Goal: Transaction & Acquisition: Book appointment/travel/reservation

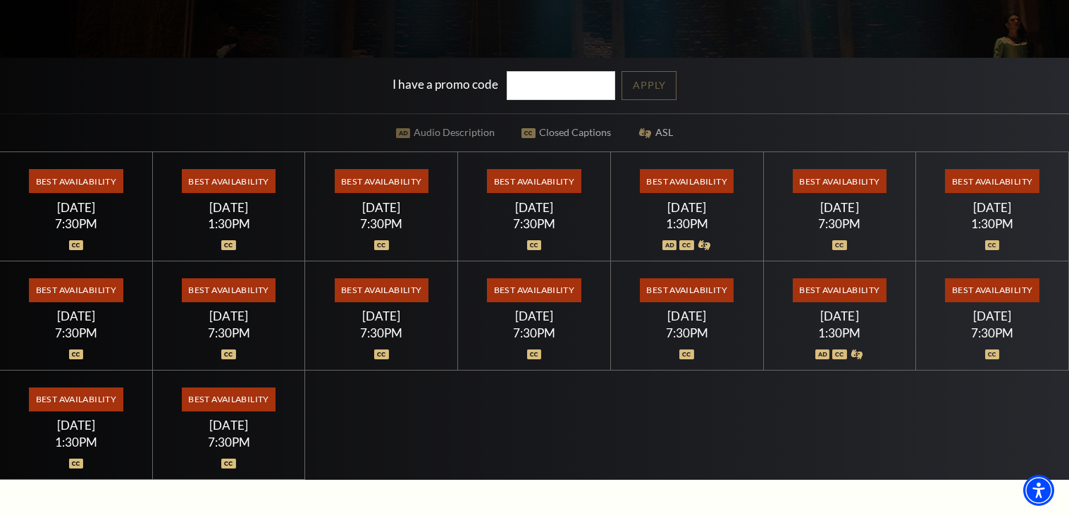
scroll to position [348, 0]
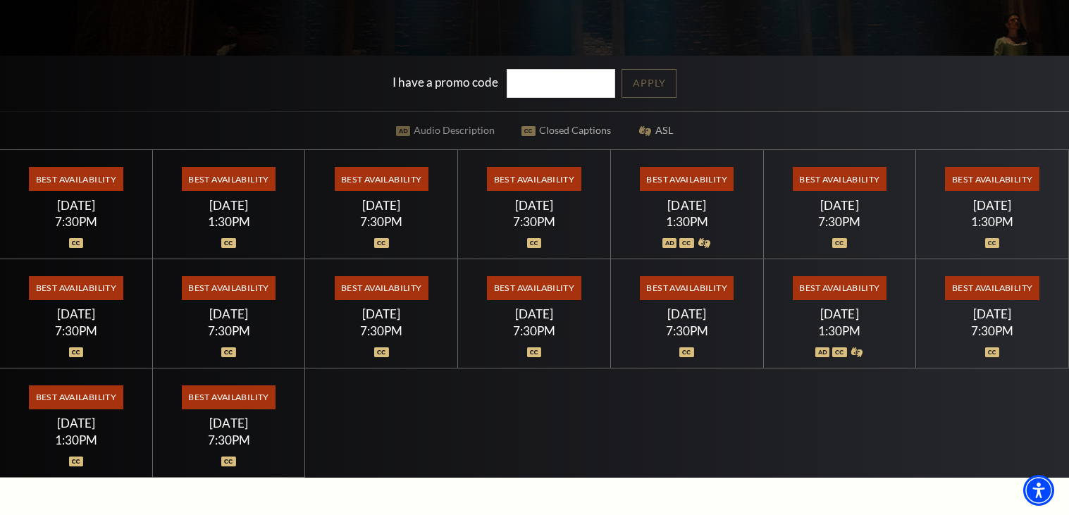
click at [540, 216] on div "7:30PM" at bounding box center [534, 222] width 118 height 12
click at [541, 190] on span "Best Availability" at bounding box center [534, 179] width 94 height 24
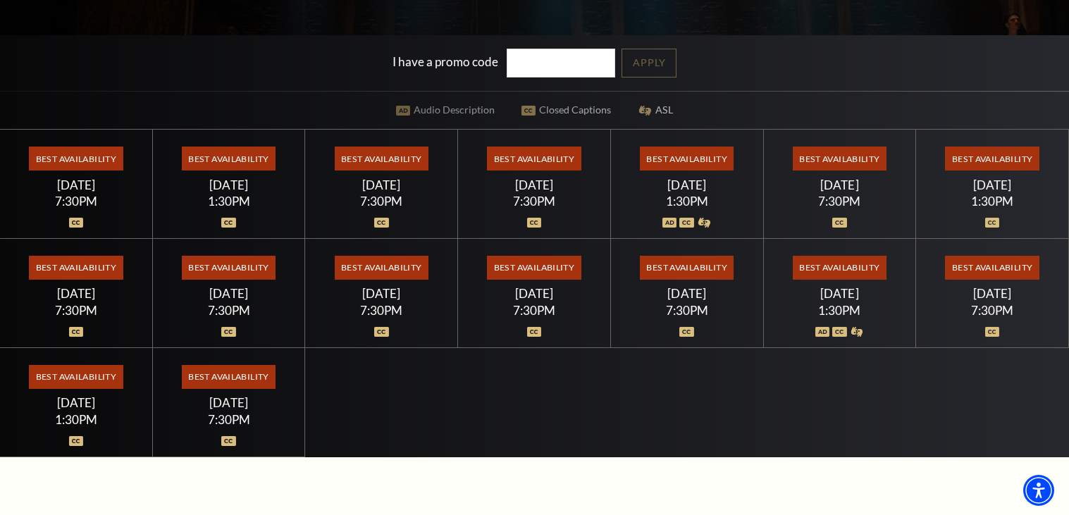
scroll to position [354, 0]
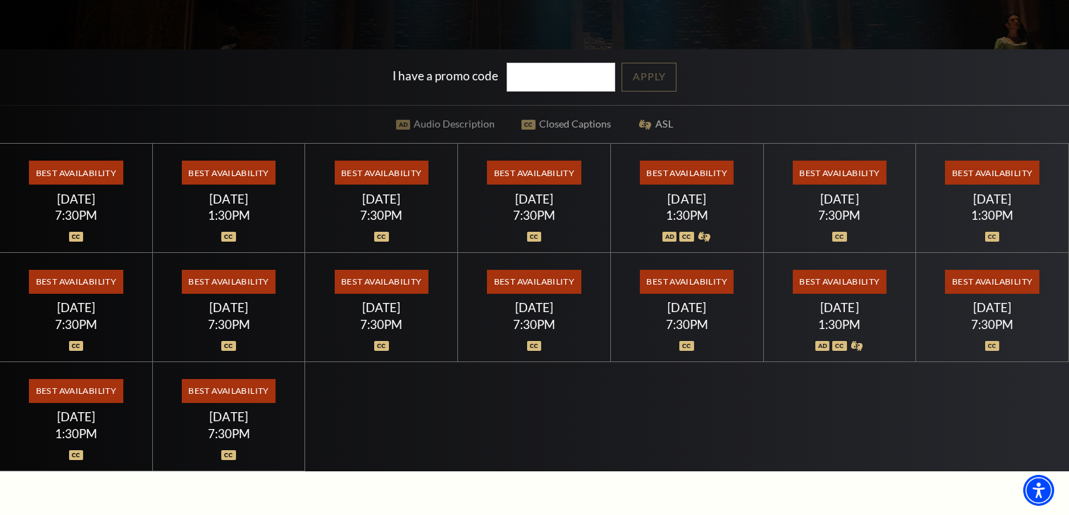
click at [546, 182] on span "Best Availability" at bounding box center [534, 173] width 94 height 24
click at [545, 199] on div "[DATE]" at bounding box center [534, 199] width 118 height 15
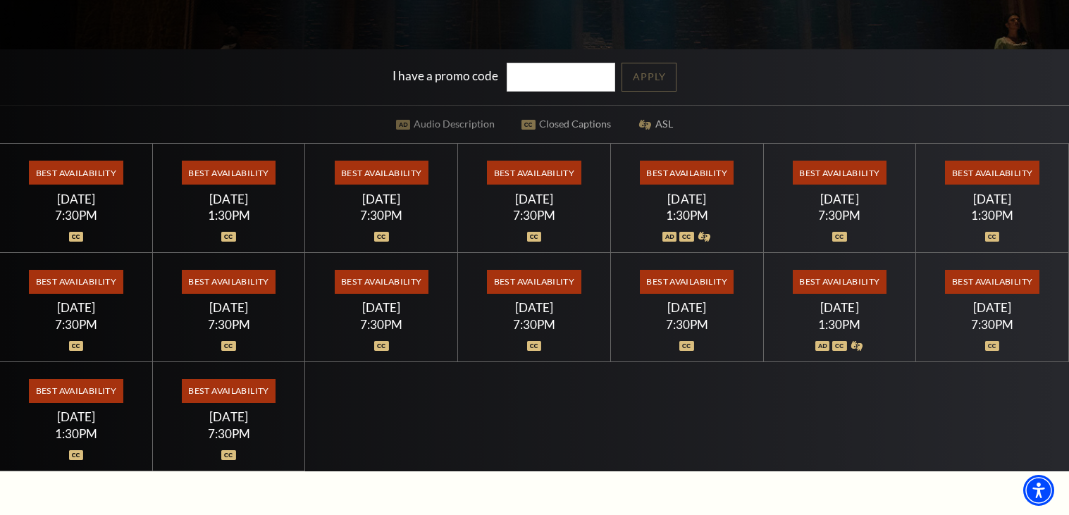
click at [548, 180] on span "Best Availability" at bounding box center [534, 173] width 94 height 24
click at [550, 177] on span "Best Availability" at bounding box center [534, 173] width 94 height 24
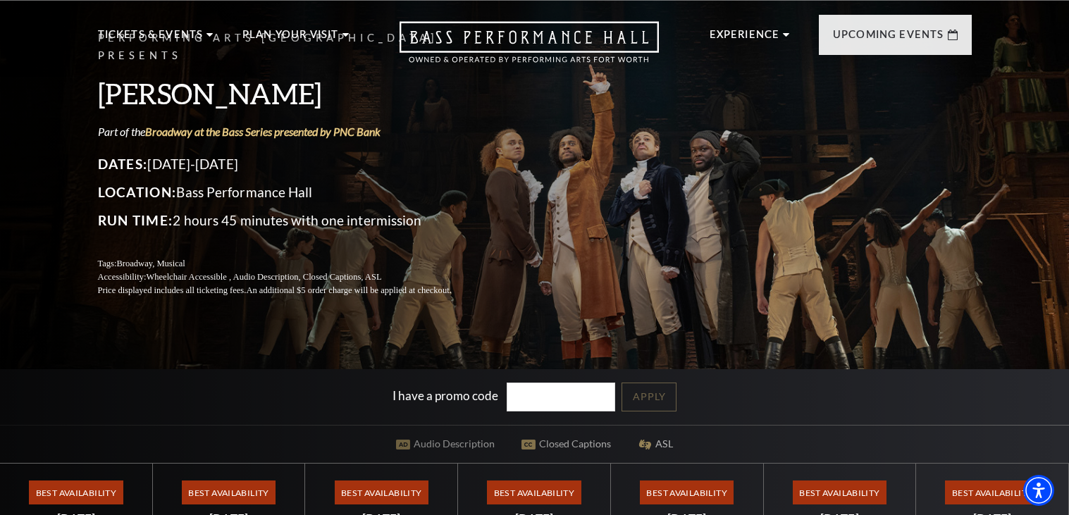
scroll to position [0, 0]
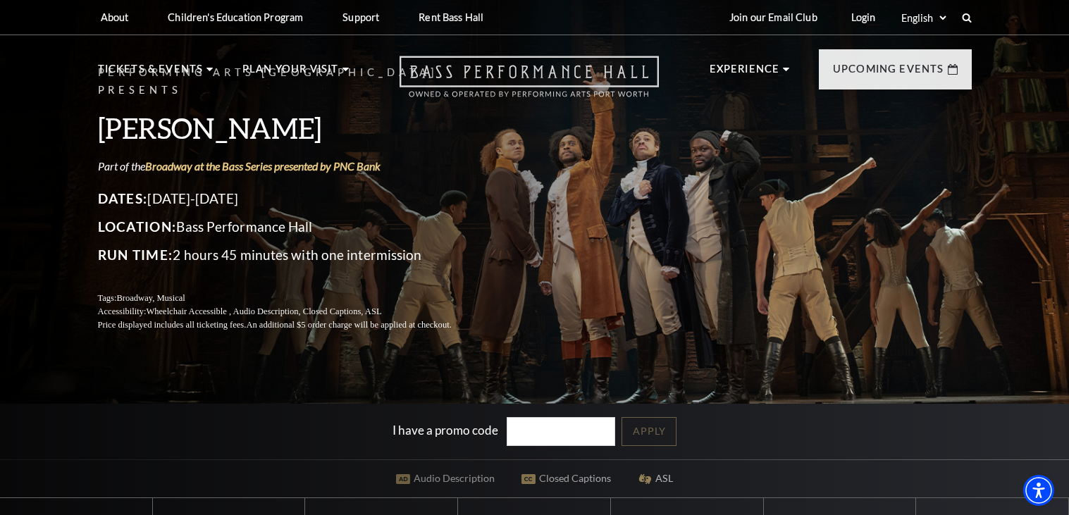
click at [592, 75] on icon "Open this option" at bounding box center [529, 77] width 259 height 42
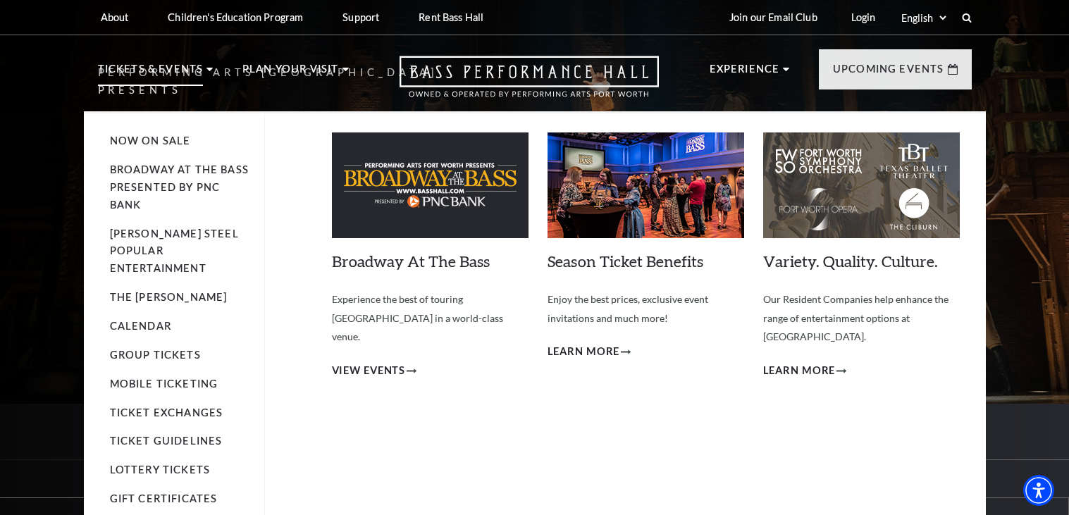
click at [152, 70] on p "Tickets & Events" at bounding box center [151, 73] width 106 height 25
click at [167, 75] on p "Tickets & Events" at bounding box center [151, 73] width 106 height 25
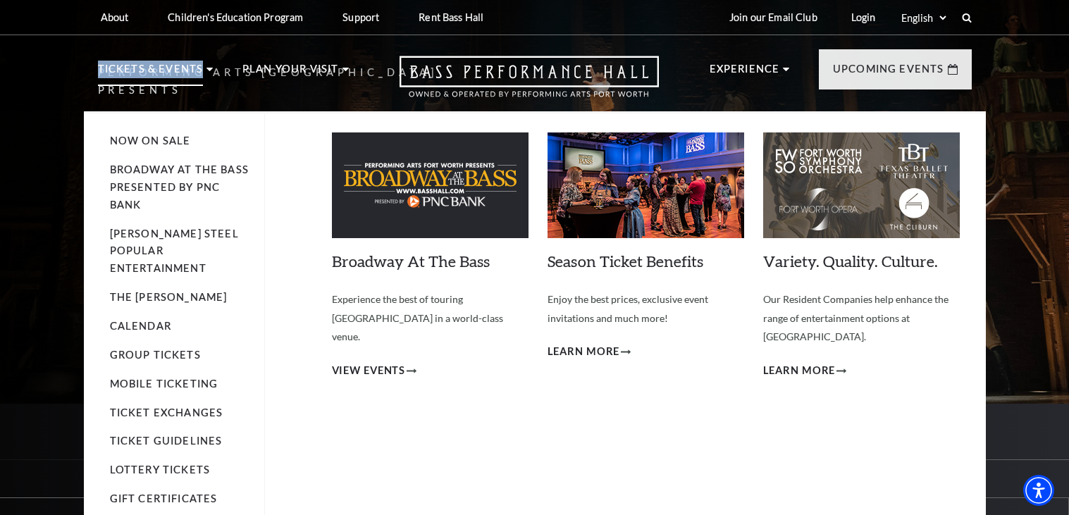
click at [194, 66] on p "Tickets & Events" at bounding box center [151, 73] width 106 height 25
click at [206, 69] on icon at bounding box center [209, 70] width 6 height 4
click at [206, 68] on use at bounding box center [209, 70] width 6 height 4
click at [136, 70] on p "Tickets & Events" at bounding box center [151, 73] width 106 height 25
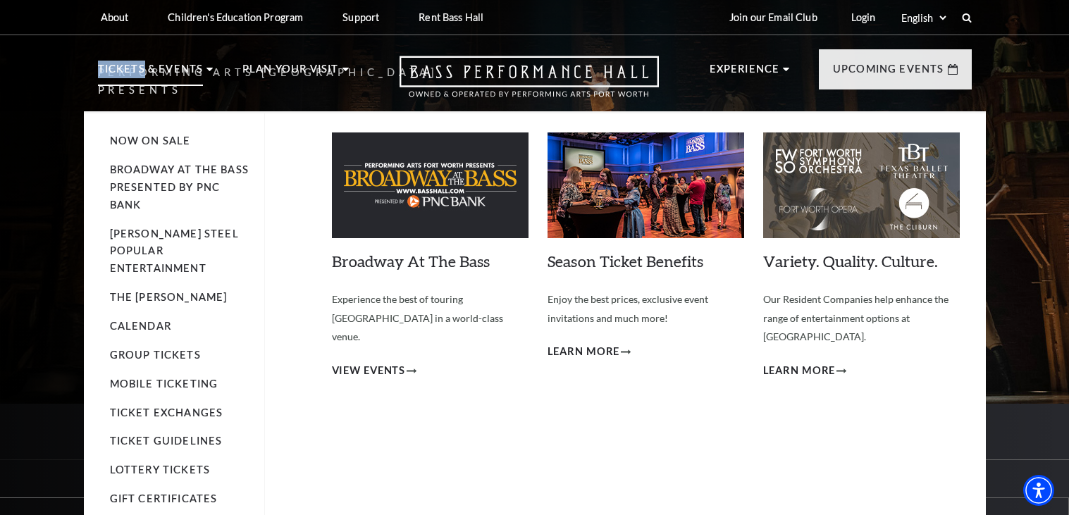
click at [136, 70] on p "Tickets & Events" at bounding box center [151, 73] width 106 height 25
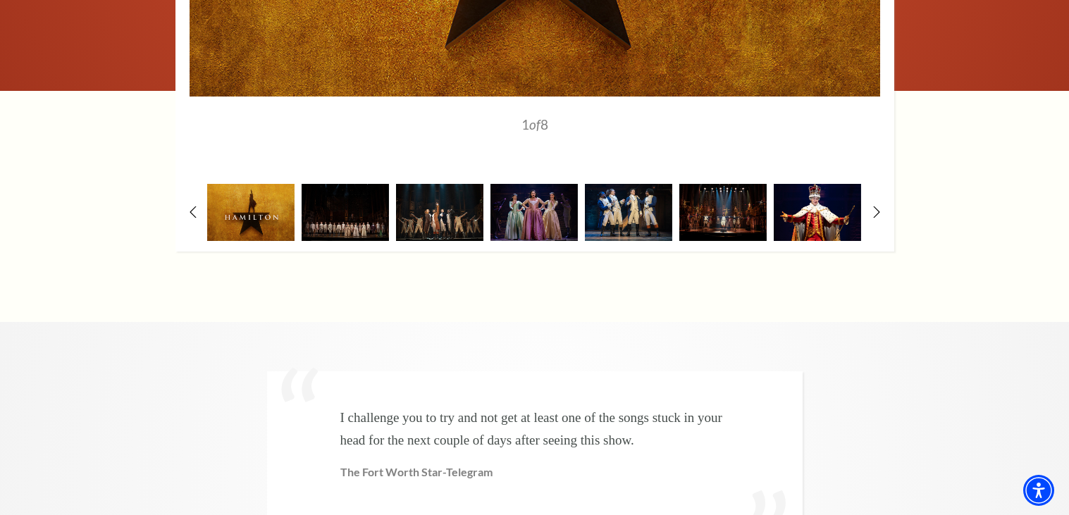
scroll to position [2765, 0]
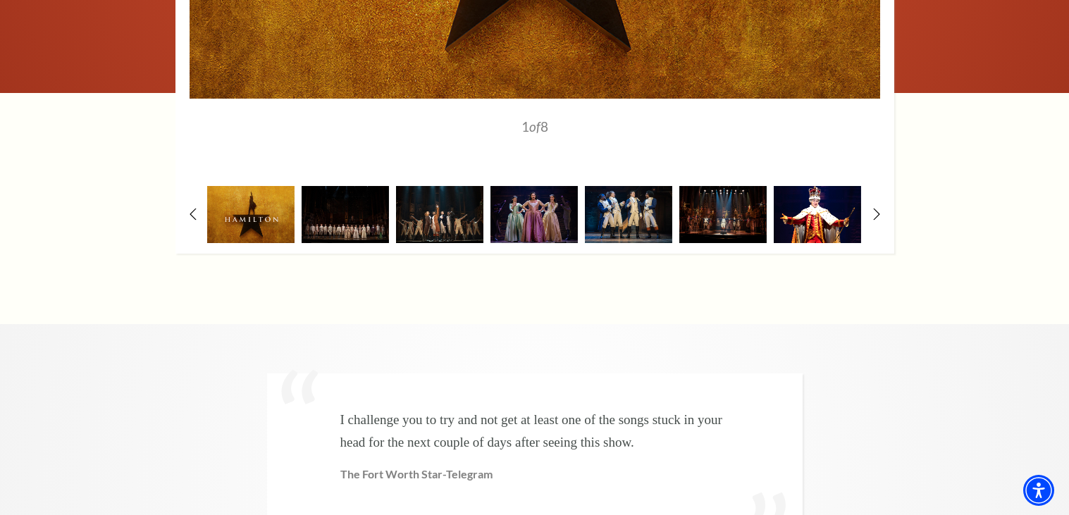
click at [829, 186] on img at bounding box center [817, 214] width 87 height 57
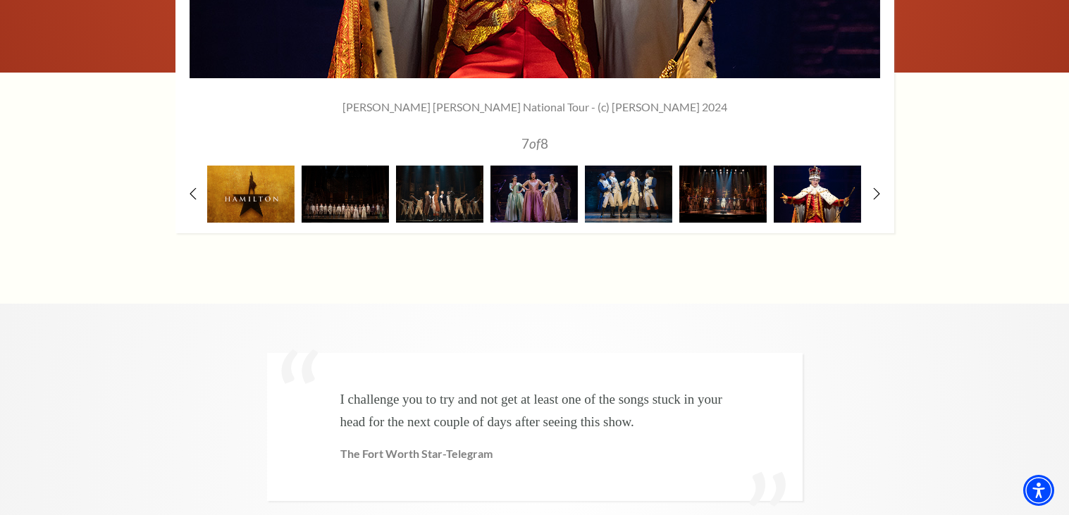
scroll to position [2802, 0]
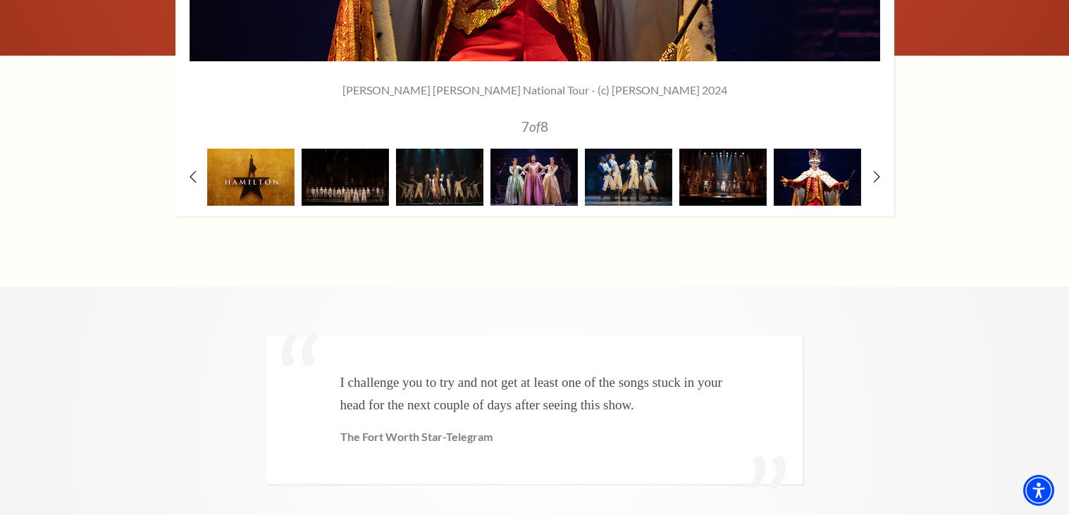
click at [537, 149] on img at bounding box center [533, 177] width 87 height 57
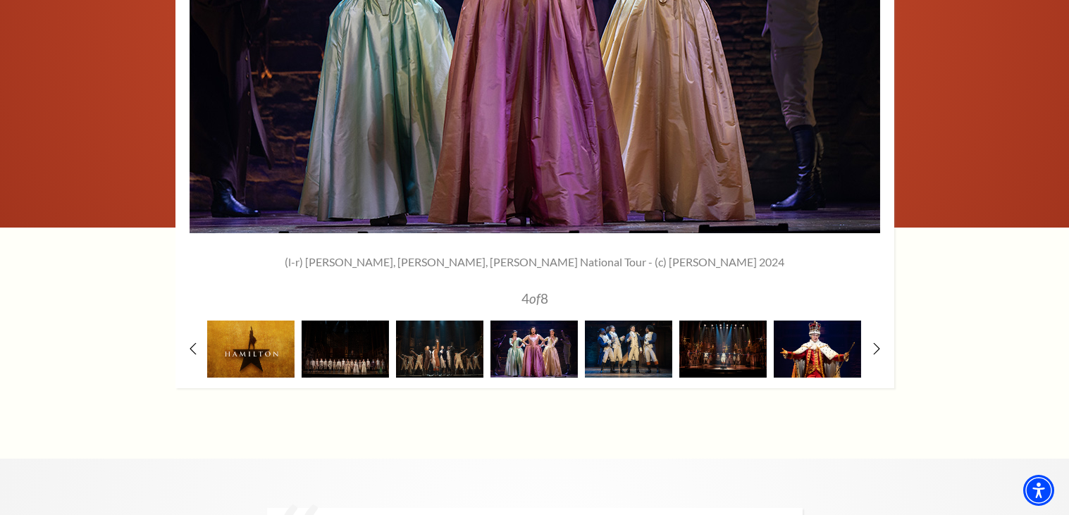
scroll to position [2644, 0]
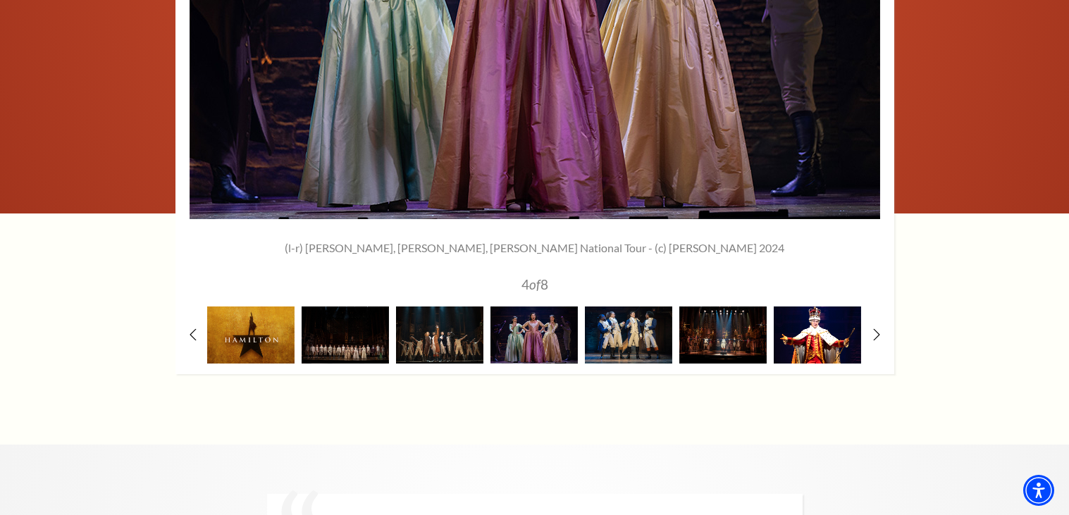
click at [794, 307] on img at bounding box center [817, 335] width 87 height 57
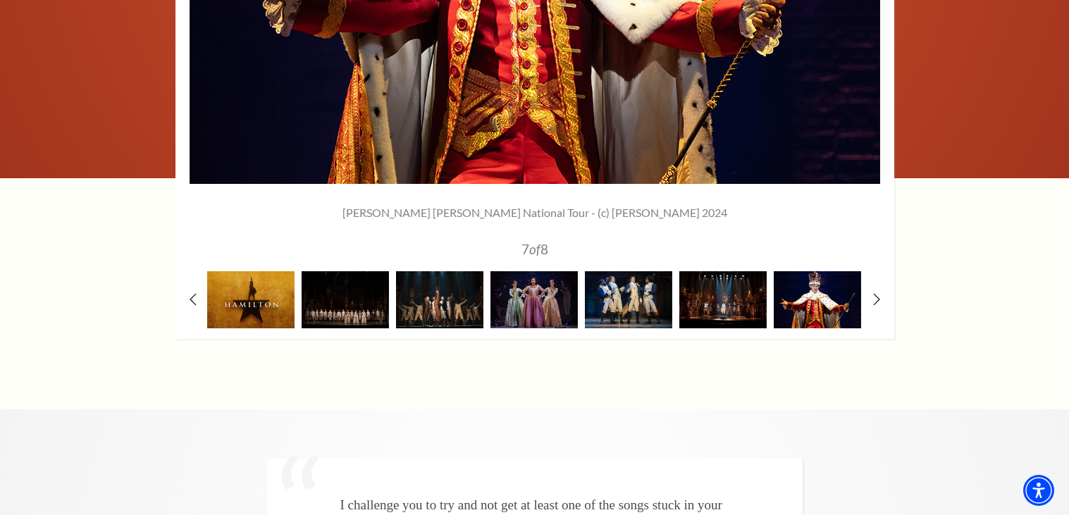
scroll to position [2683, 0]
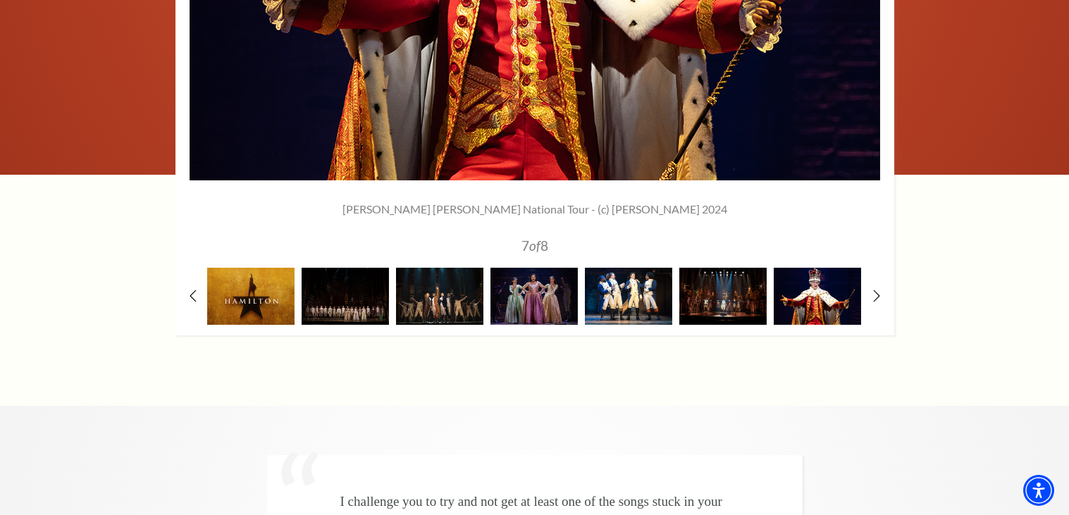
click at [609, 268] on img at bounding box center [628, 296] width 87 height 57
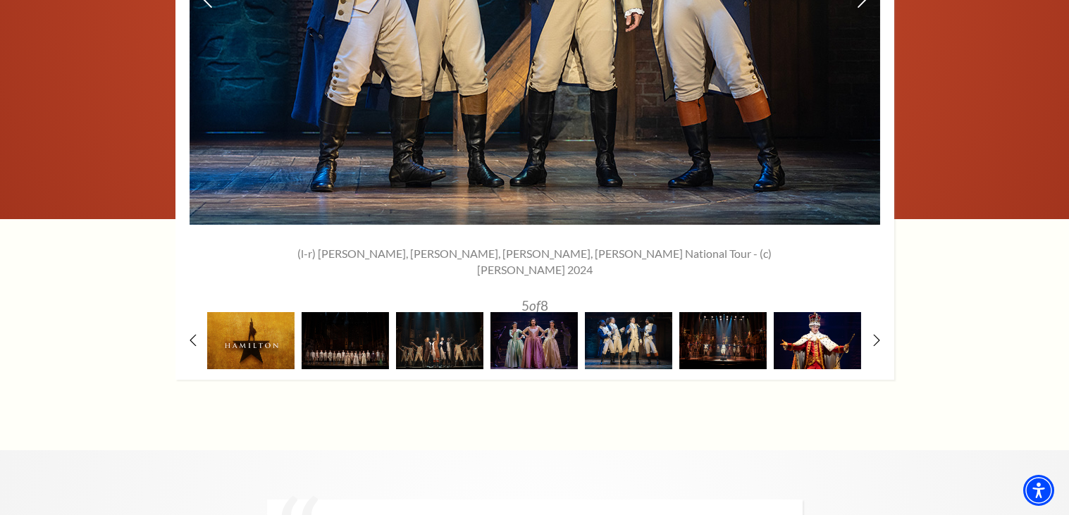
scroll to position [2641, 0]
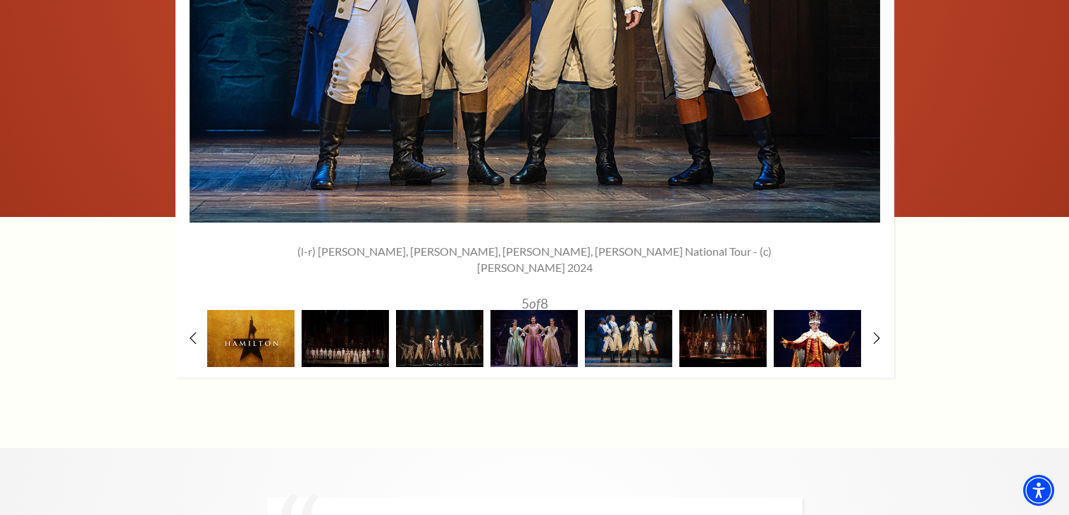
click at [867, 290] on div "1" at bounding box center [534, 66] width 719 height 621
click at [874, 330] on icon at bounding box center [876, 337] width 9 height 15
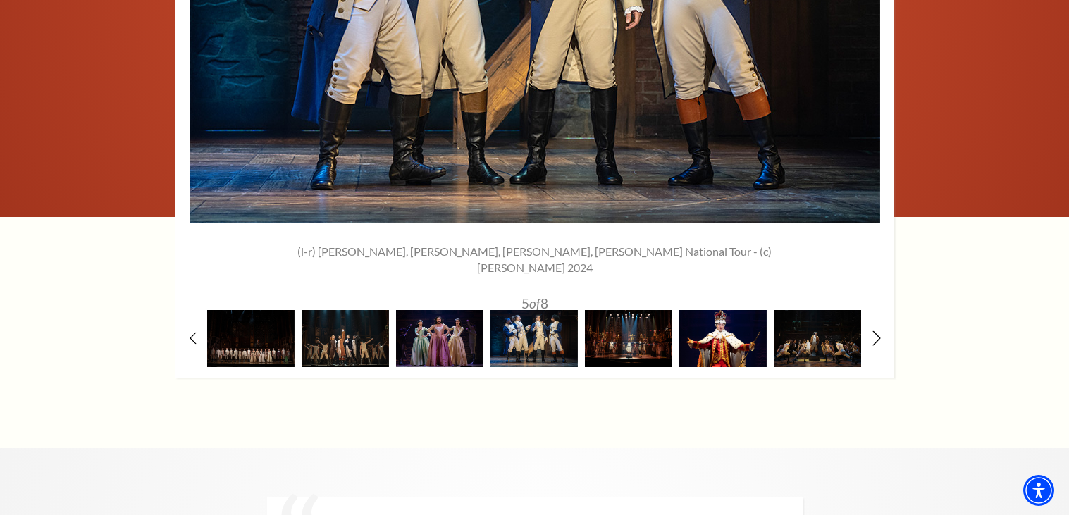
click at [874, 330] on icon at bounding box center [876, 337] width 9 height 15
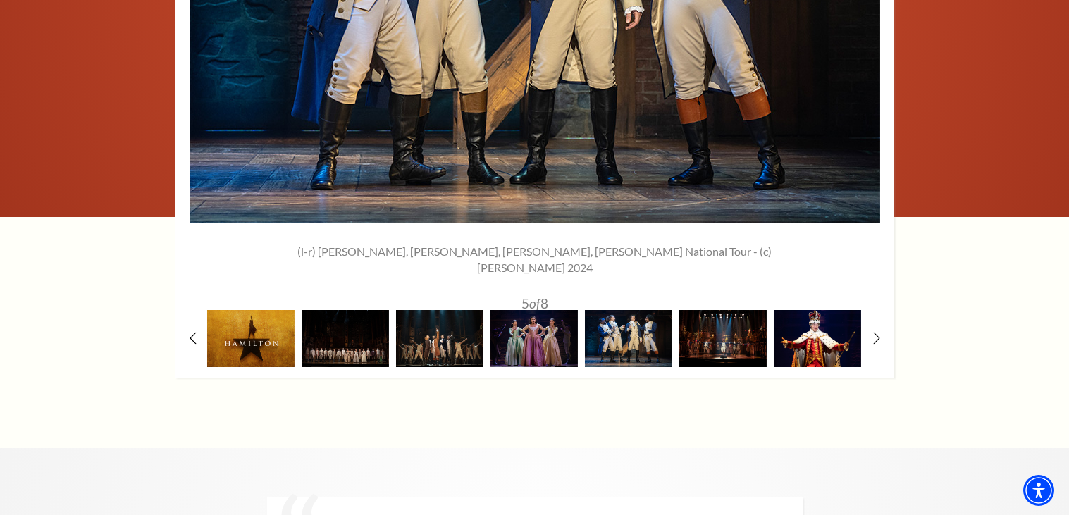
click at [869, 294] on div "1" at bounding box center [534, 66] width 719 height 621
click at [874, 330] on icon at bounding box center [876, 337] width 9 height 15
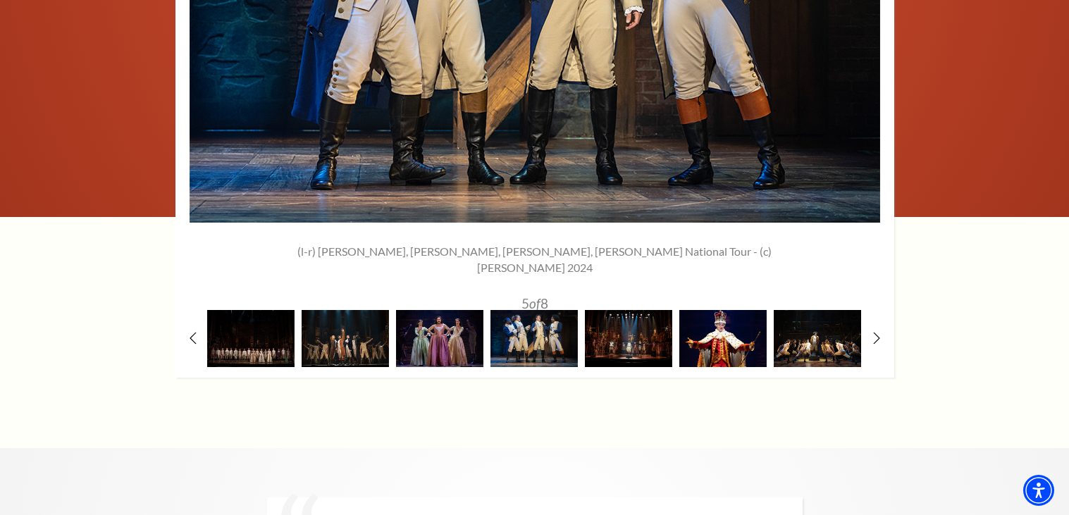
click at [816, 310] on img at bounding box center [817, 338] width 87 height 57
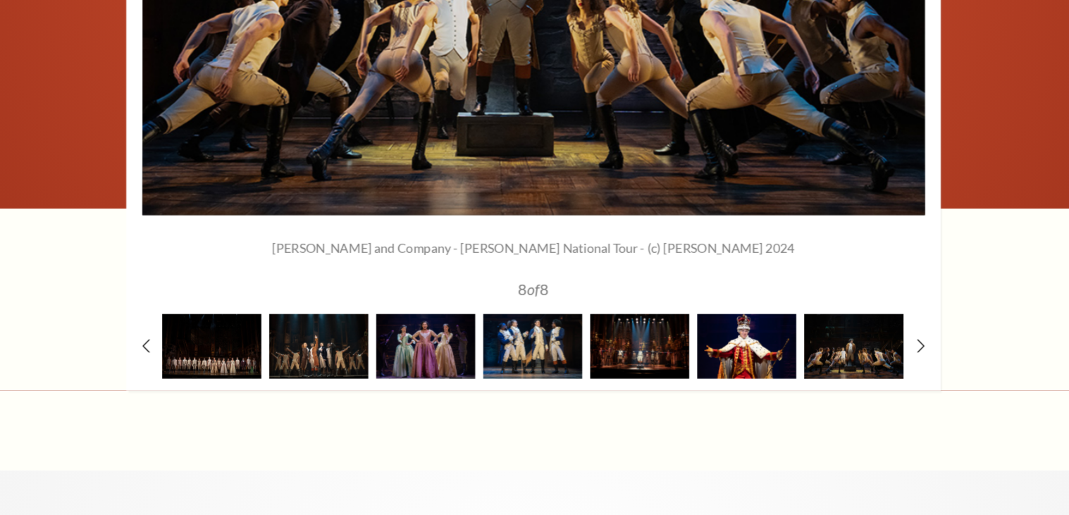
scroll to position [2612, 0]
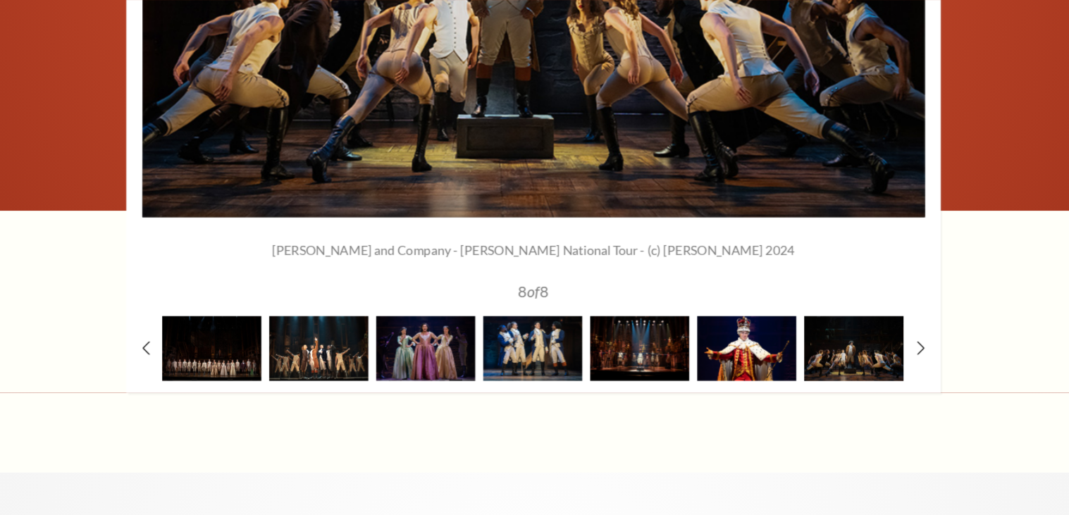
click at [318, 341] on img at bounding box center [345, 367] width 87 height 57
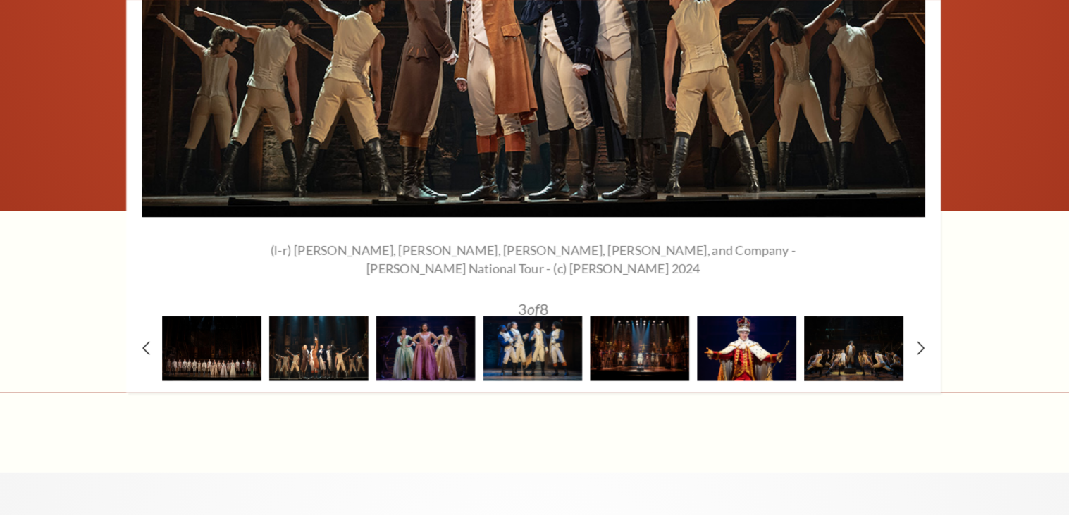
click at [367, 339] on img at bounding box center [345, 367] width 87 height 57
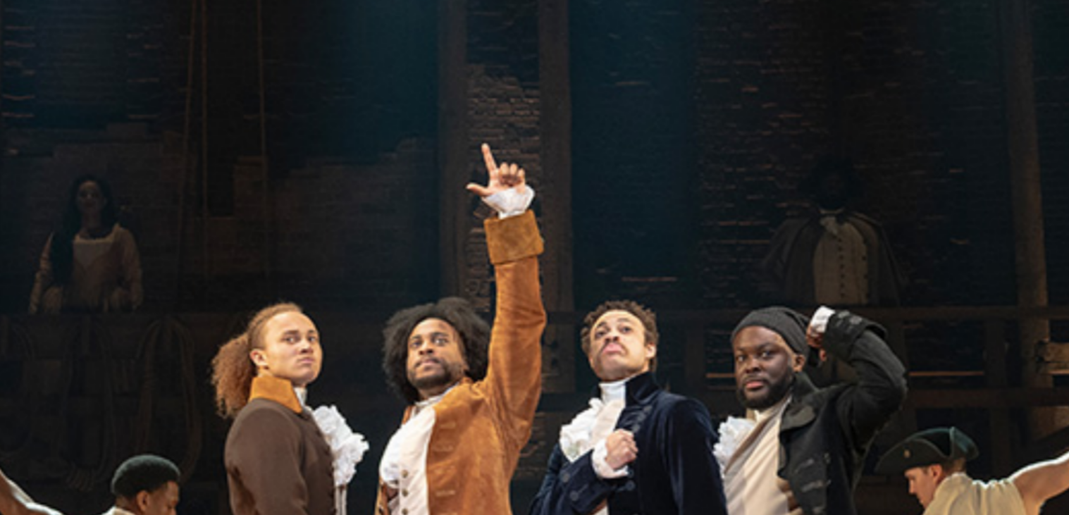
scroll to position [2414, 0]
